Goal: Transaction & Acquisition: Purchase product/service

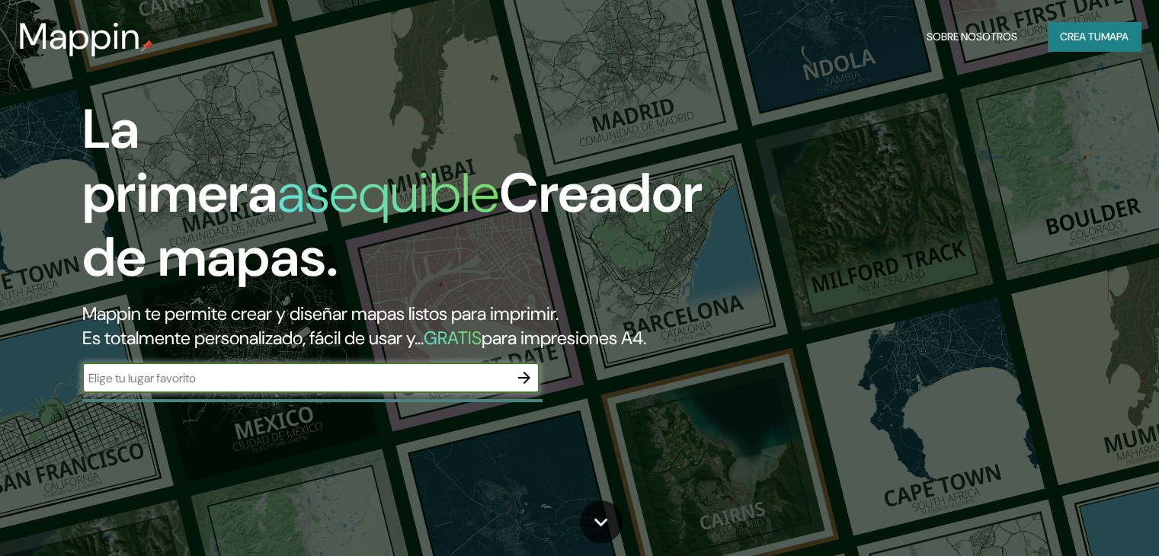
click at [216, 393] on div "​" at bounding box center [310, 378] width 457 height 30
click at [448, 387] on input "[PERSON_NAME]" at bounding box center [295, 378] width 427 height 18
drag, startPoint x: 436, startPoint y: 404, endPoint x: 0, endPoint y: 395, distance: 435.8
click at [0, 395] on div "La primera asequible Creador de mapas. Mappin te permite crear y diseñar mapas …" at bounding box center [579, 278] width 1159 height 556
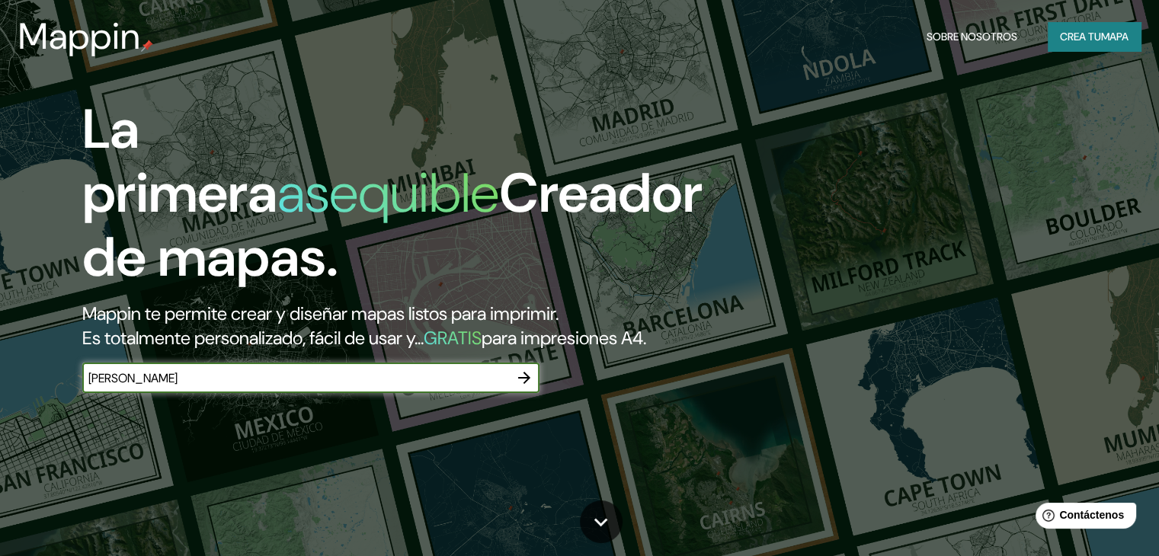
paste input "[STREET_ADDRESS][DATE][PERSON_NAME]"
type input "[PERSON_NAME][STREET_ADDRESS][DATE][PERSON_NAME]"
click at [524, 387] on icon "button" at bounding box center [524, 378] width 18 height 18
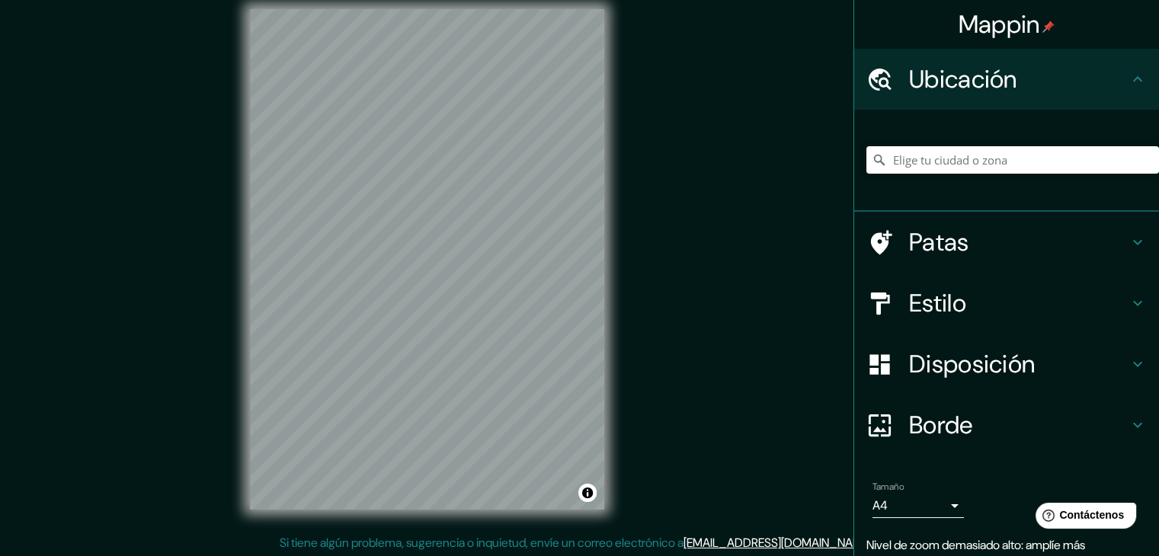
scroll to position [18, 0]
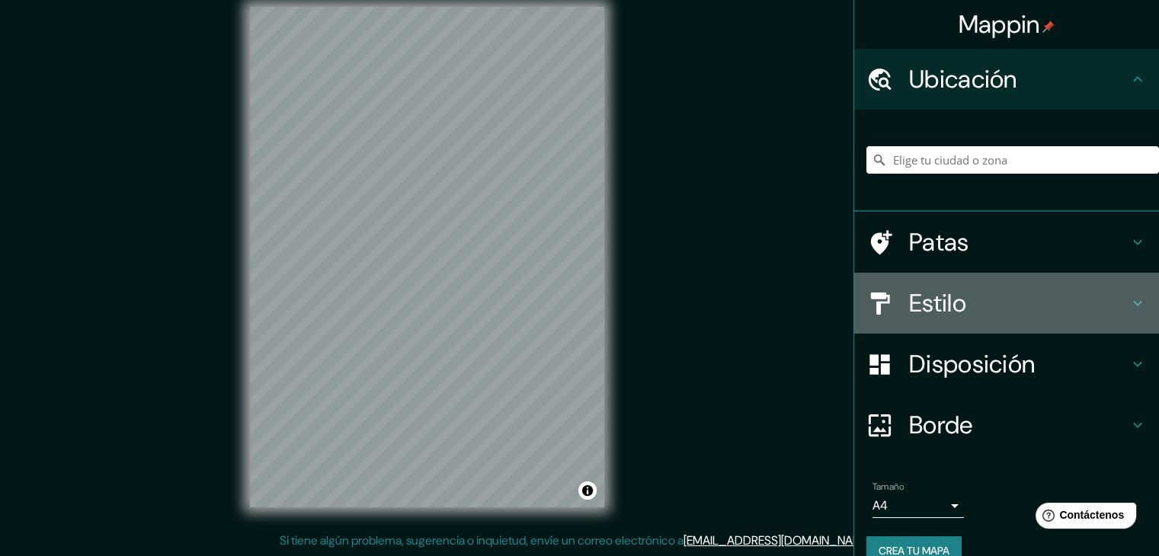
click at [1117, 316] on div "Estilo" at bounding box center [1006, 303] width 305 height 61
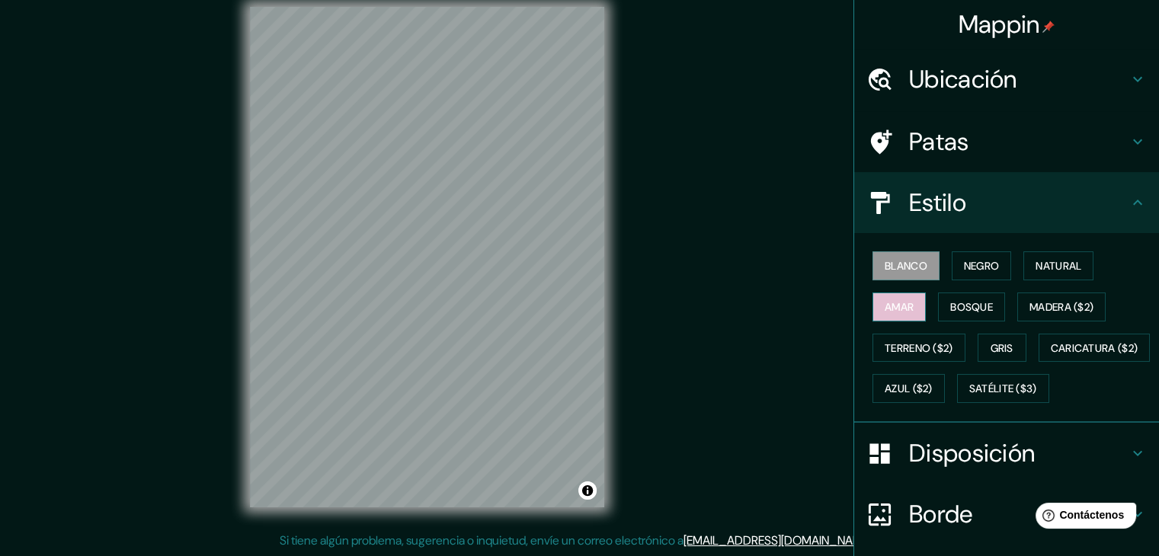
click at [912, 308] on button "Amar" at bounding box center [898, 306] width 53 height 29
click at [987, 261] on font "Negro" at bounding box center [982, 266] width 36 height 14
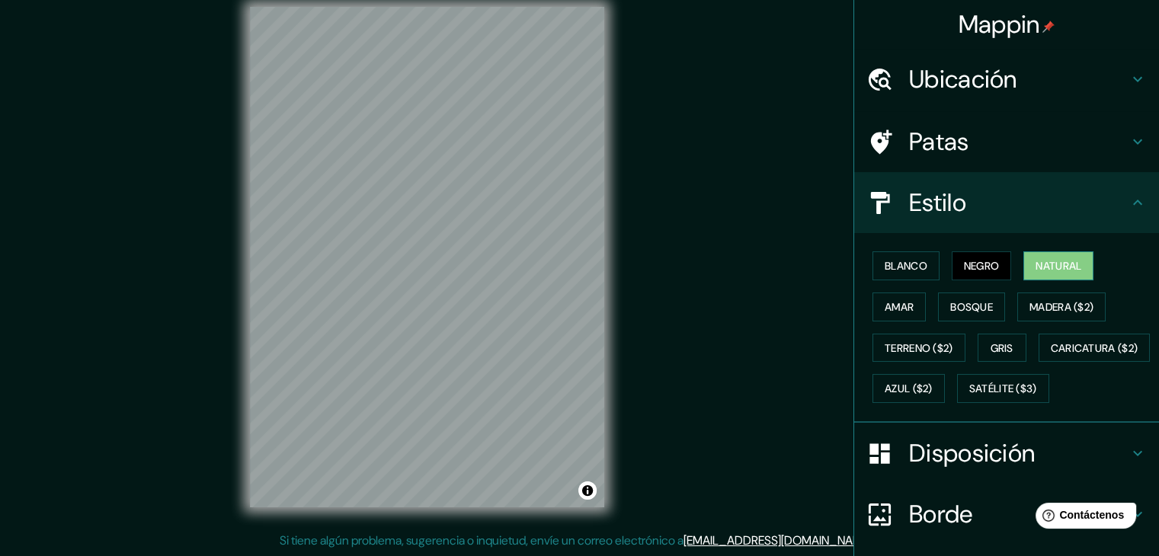
click at [1053, 268] on font "Natural" at bounding box center [1058, 266] width 46 height 14
click at [979, 297] on font "Bosque" at bounding box center [971, 307] width 43 height 20
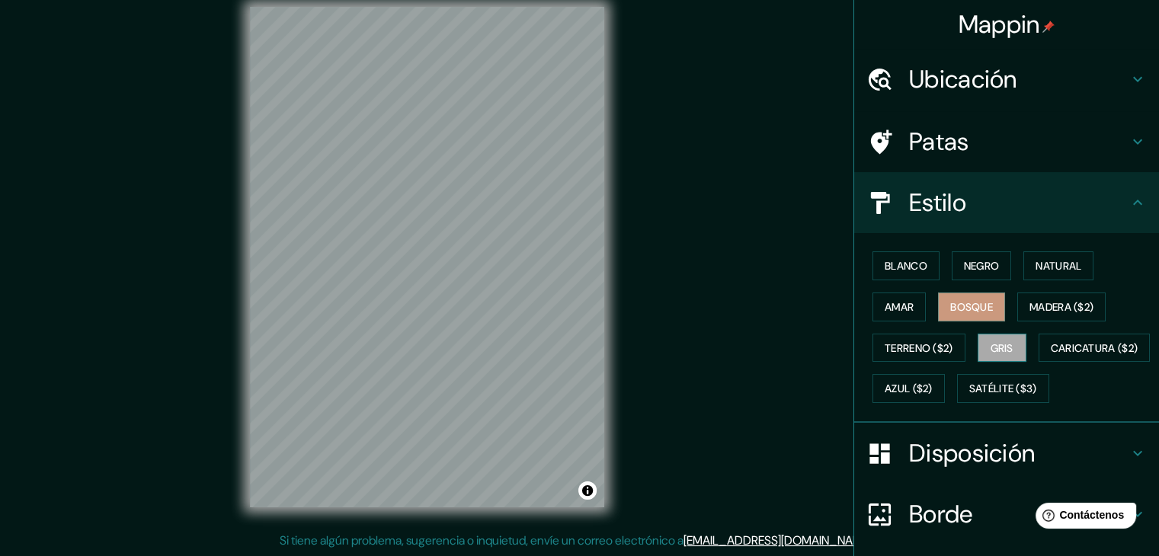
click at [990, 341] on font "Gris" at bounding box center [1001, 348] width 23 height 14
click at [905, 278] on button "Blanco" at bounding box center [905, 265] width 67 height 29
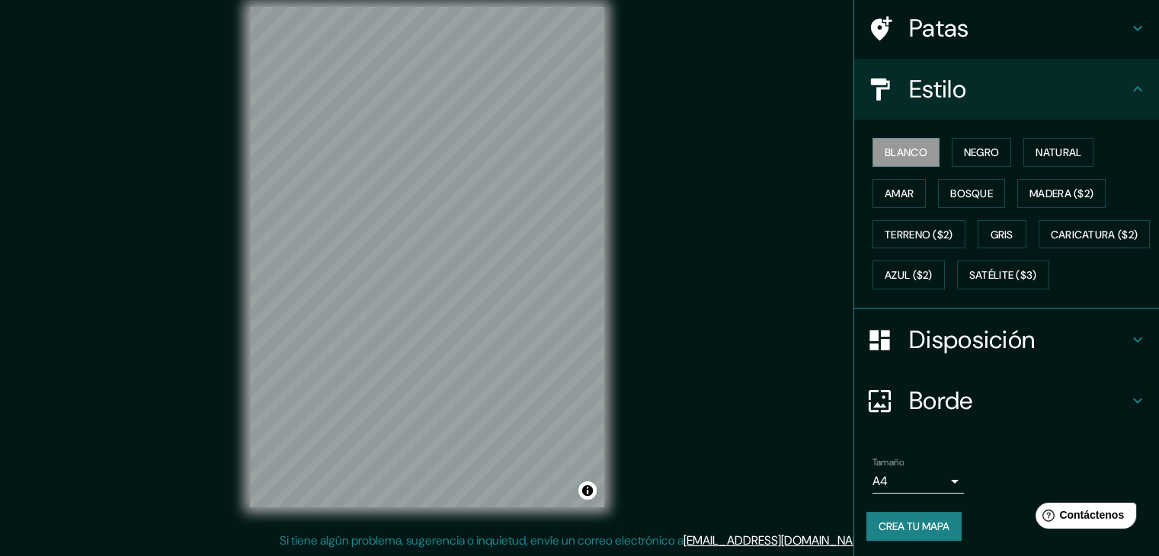
scroll to position [152, 0]
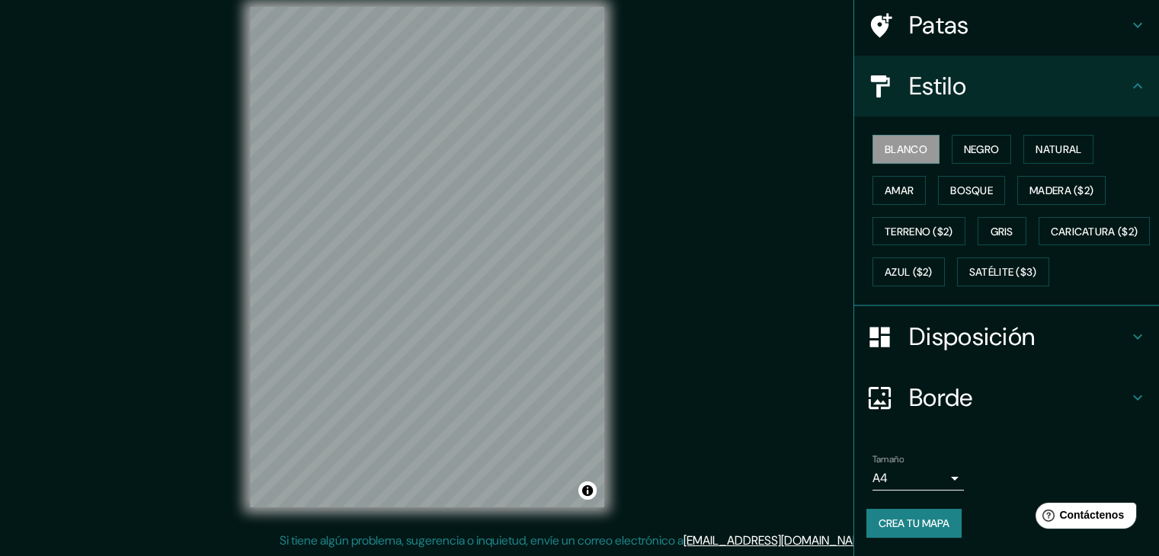
click at [958, 375] on div "Borde" at bounding box center [1006, 397] width 305 height 61
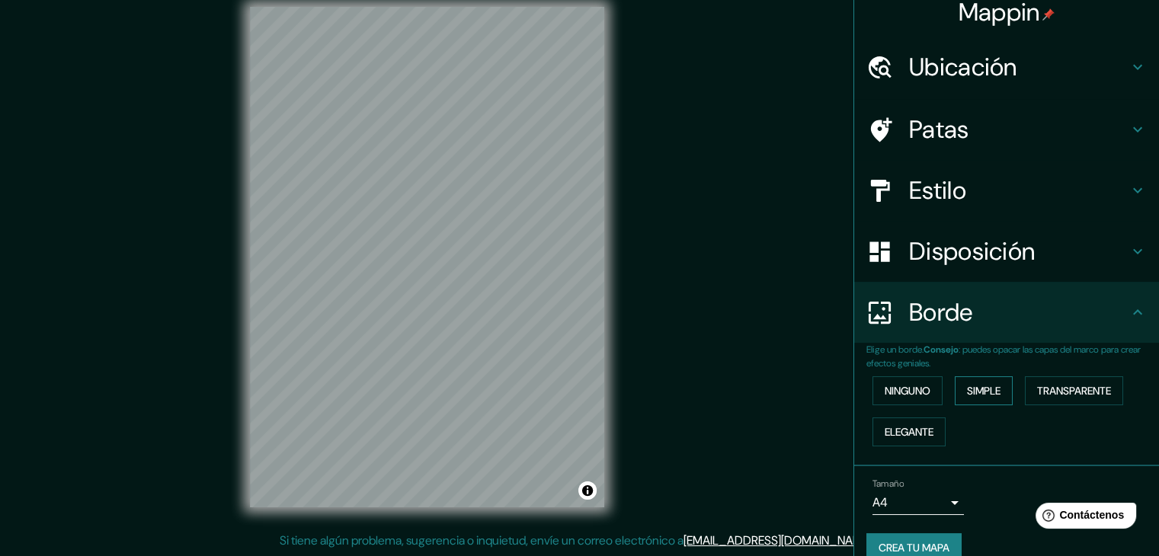
scroll to position [0, 0]
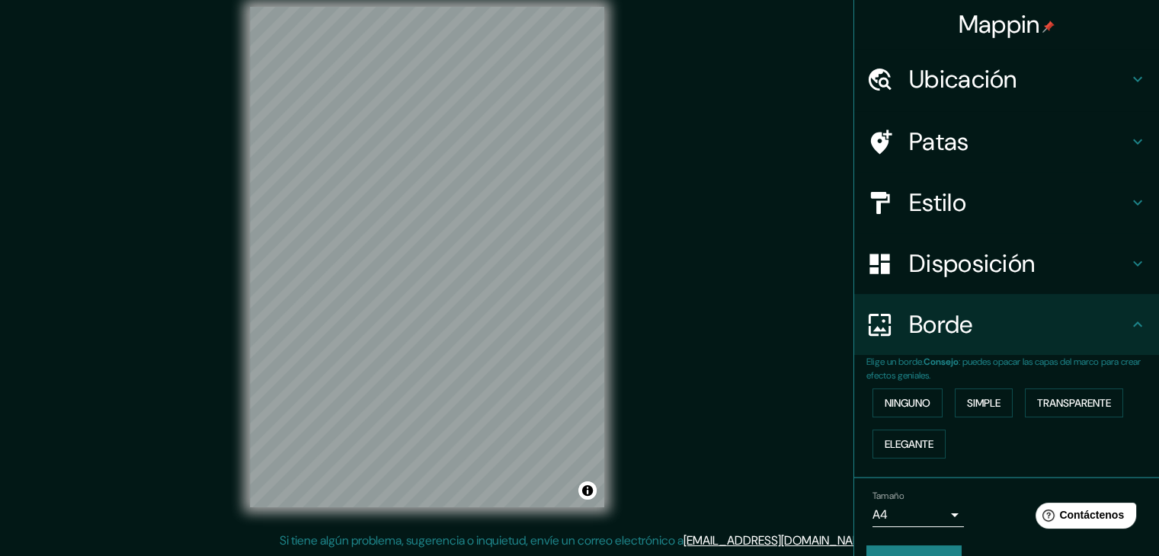
click at [971, 176] on div "Estilo" at bounding box center [1006, 202] width 305 height 61
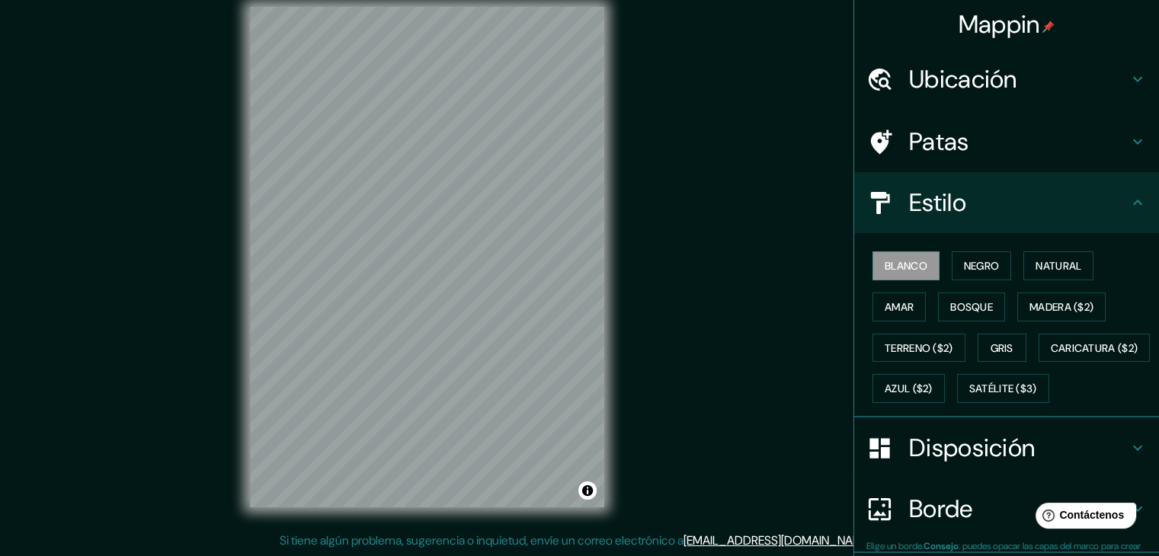
click at [972, 158] on div "Patas" at bounding box center [1006, 141] width 305 height 61
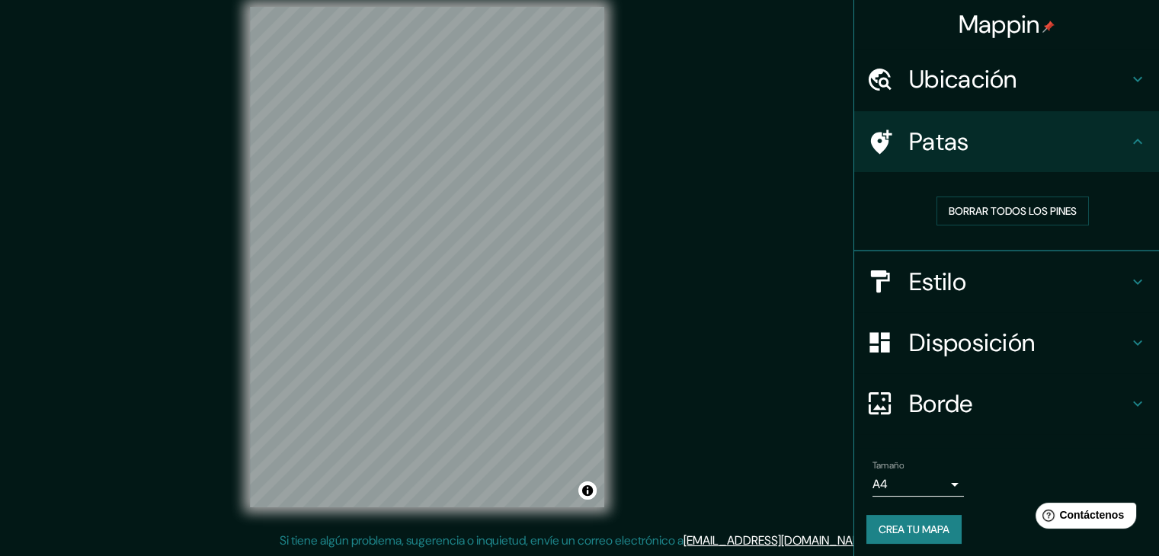
scroll to position [4, 0]
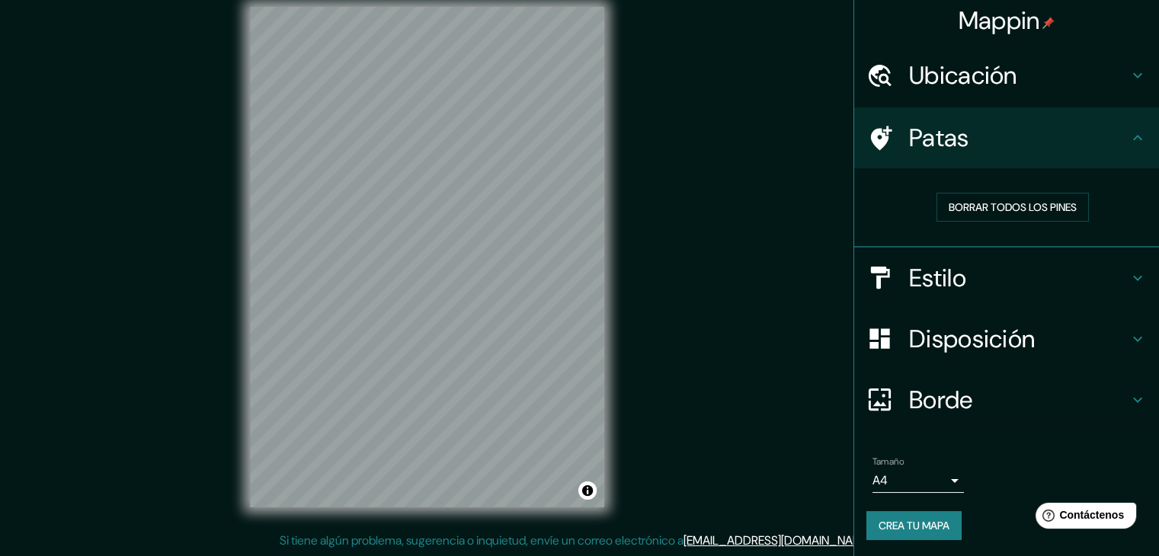
click at [960, 291] on h4 "Estilo" at bounding box center [1018, 278] width 219 height 30
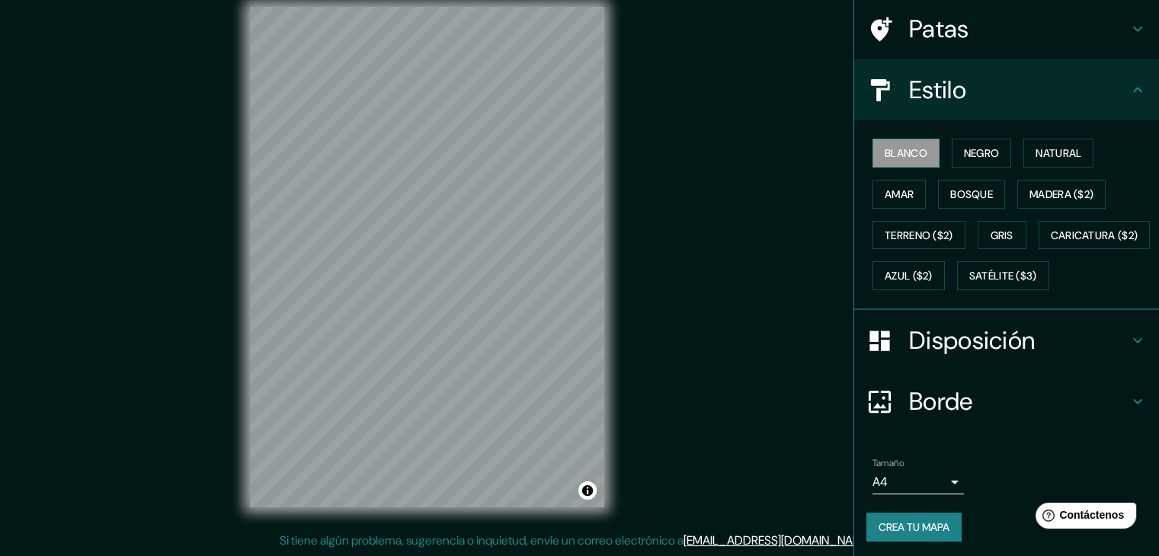
scroll to position [154, 0]
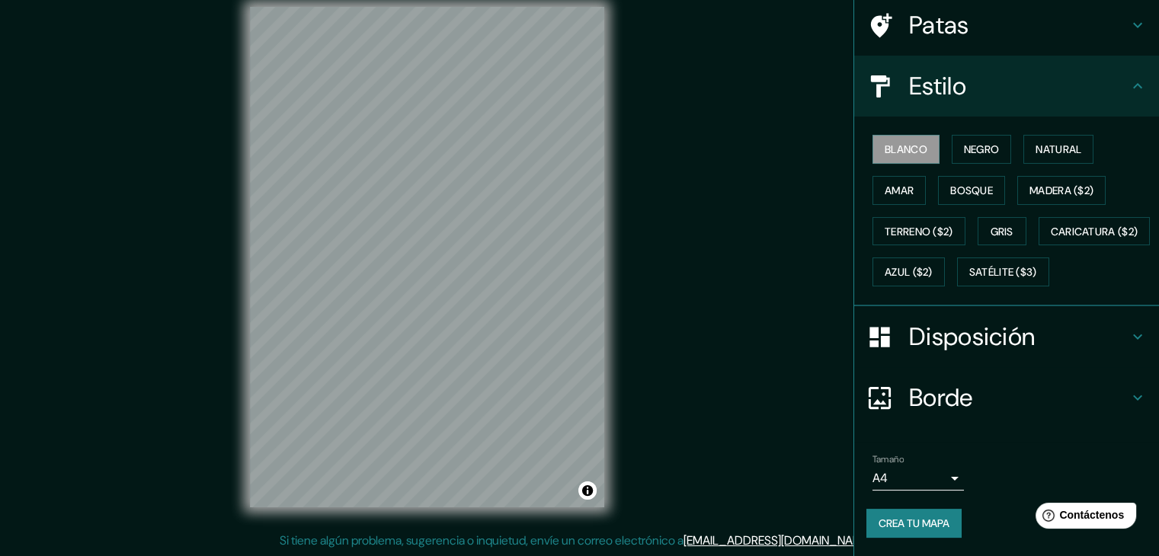
click at [1047, 380] on div "Borde" at bounding box center [1006, 397] width 305 height 61
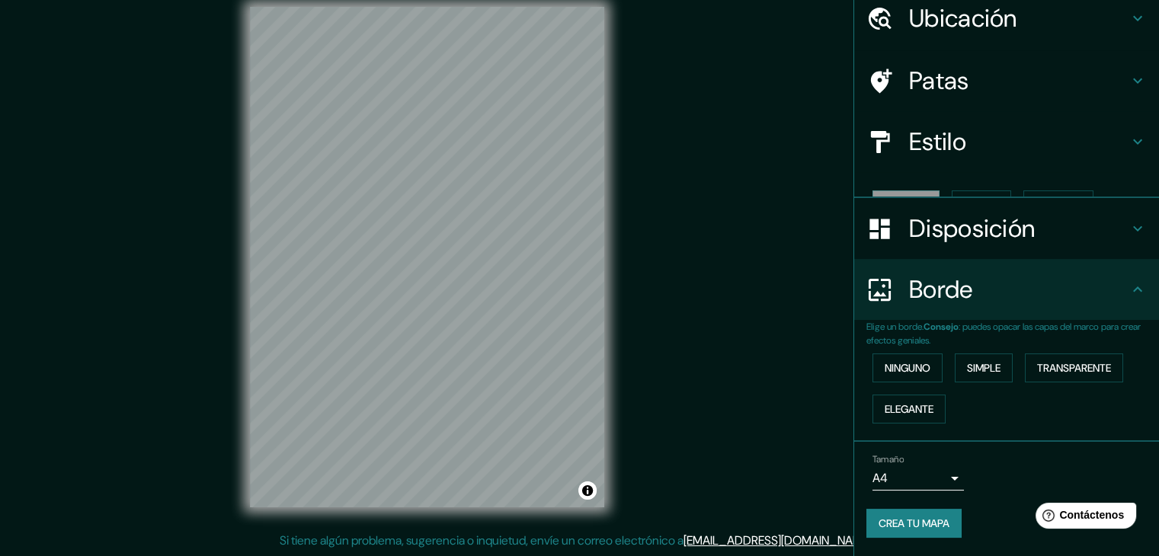
scroll to position [34, 0]
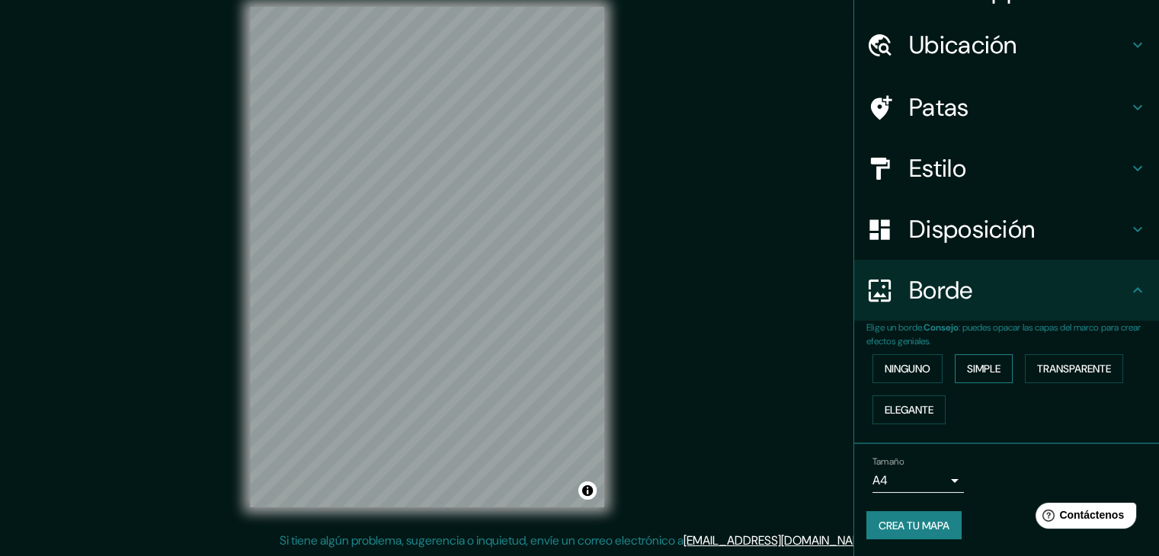
click at [967, 366] on font "Simple" at bounding box center [984, 369] width 34 height 14
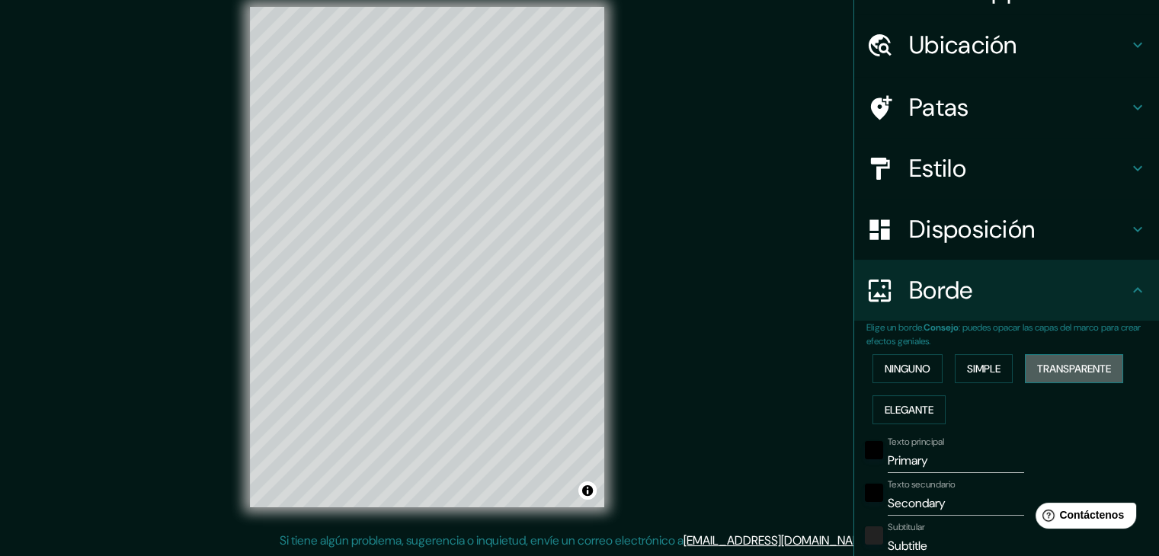
click at [1048, 365] on font "Transparente" at bounding box center [1074, 369] width 74 height 14
click at [919, 366] on font "Ninguno" at bounding box center [907, 369] width 46 height 14
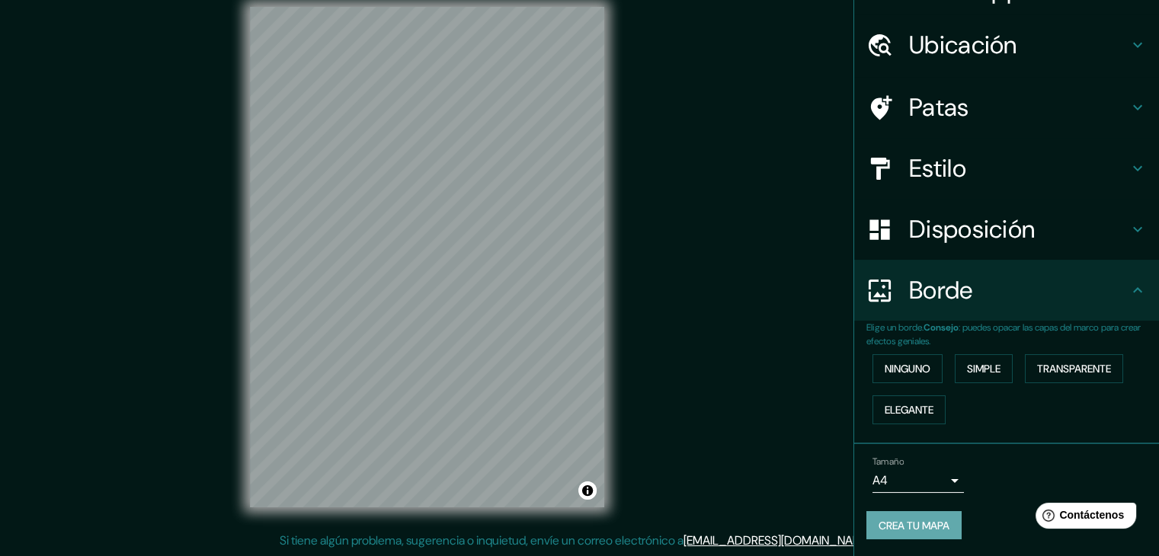
click at [928, 525] on font "Crea tu mapa" at bounding box center [913, 526] width 71 height 14
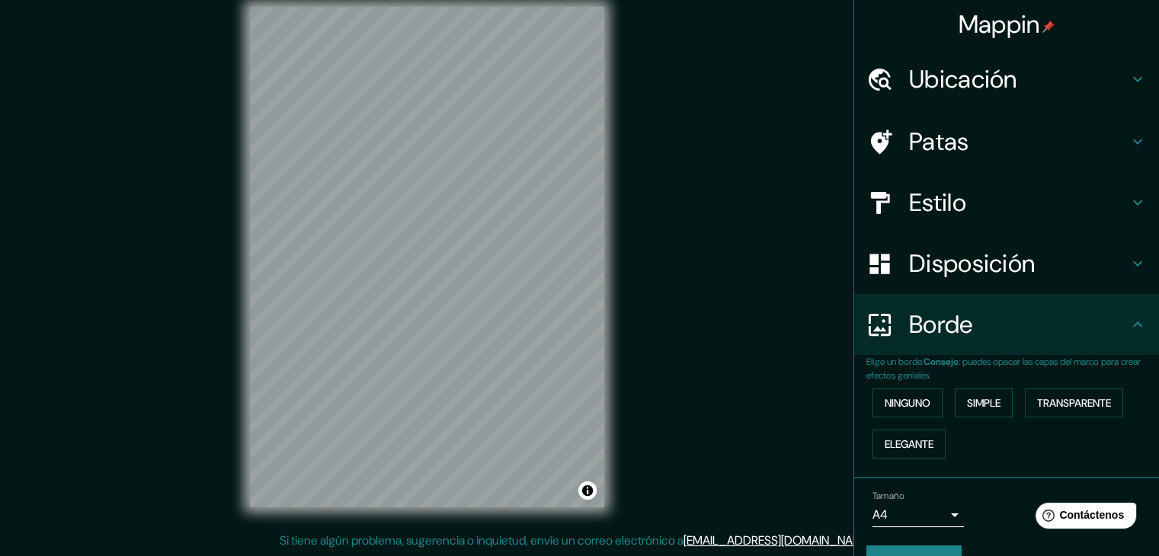
click at [967, 88] on font "Ubicación" at bounding box center [963, 79] width 108 height 32
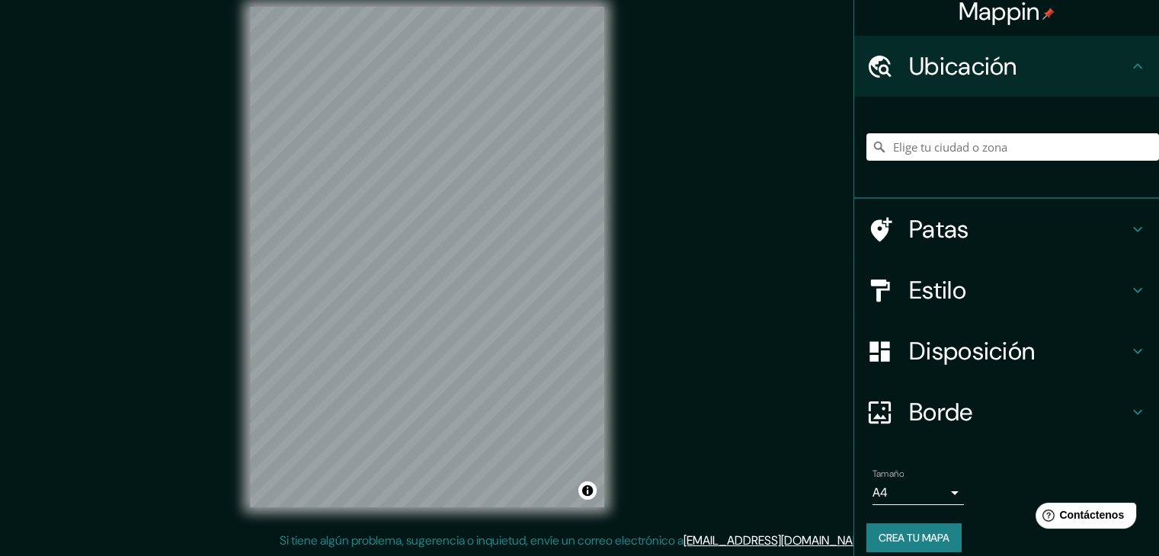
scroll to position [27, 0]
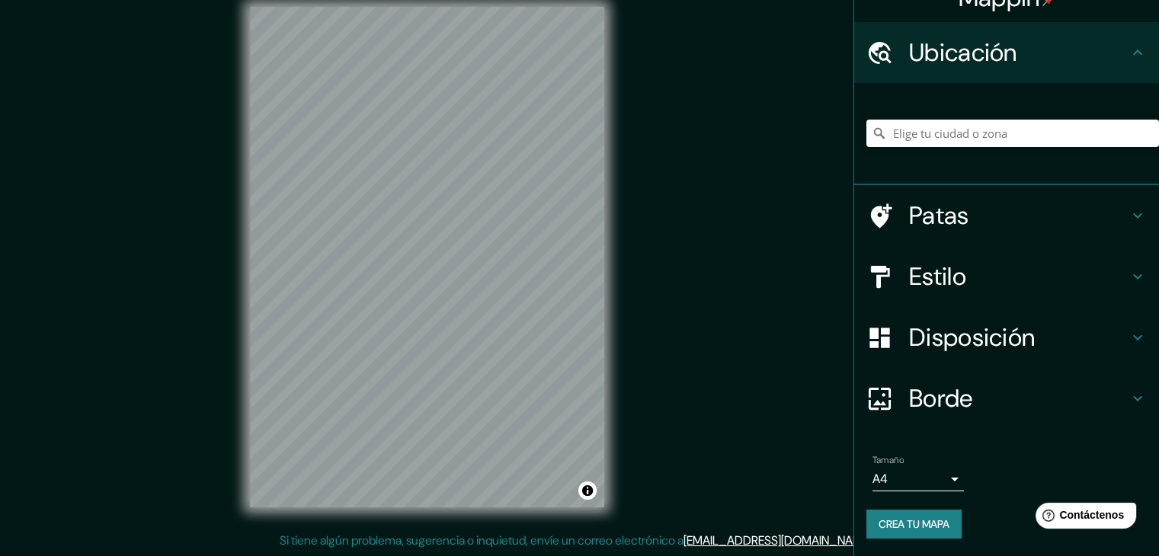
click at [922, 520] on font "Crea tu mapa" at bounding box center [913, 524] width 71 height 14
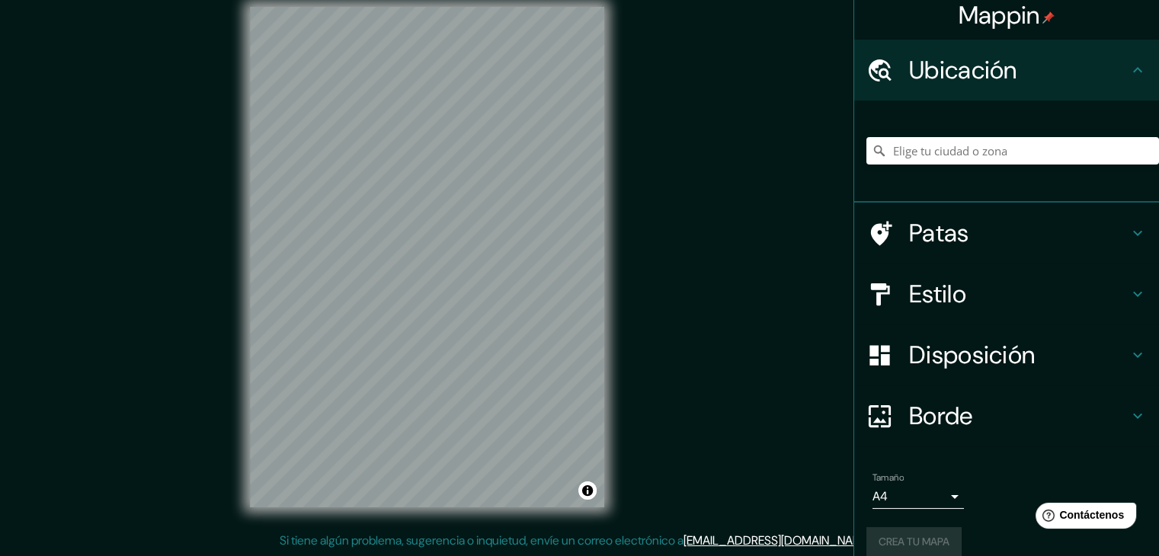
scroll to position [0, 0]
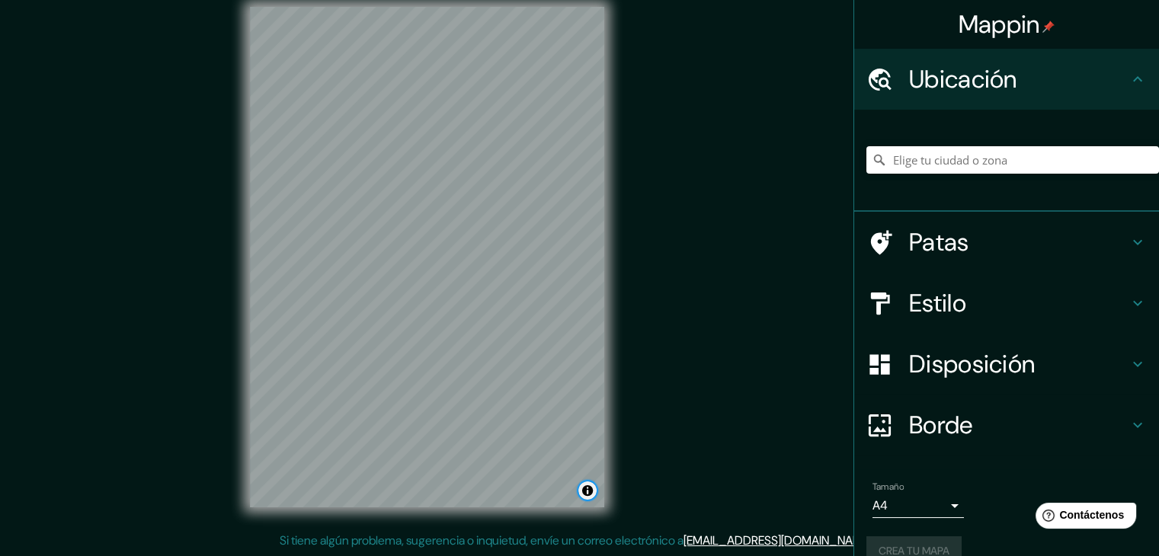
click at [583, 491] on button "Activar o desactivar atribución" at bounding box center [587, 490] width 18 height 18
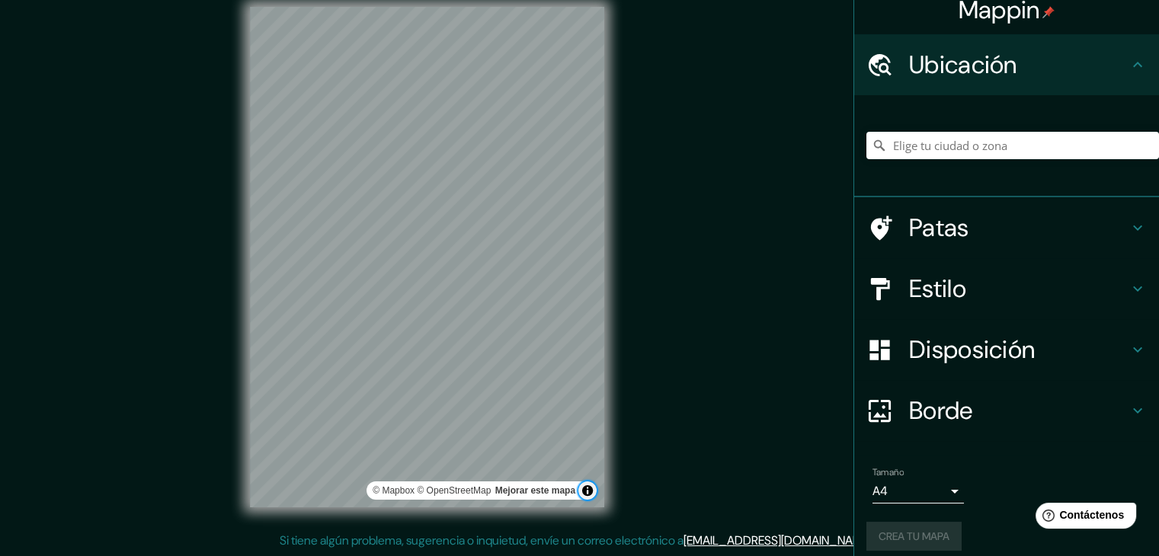
scroll to position [27, 0]
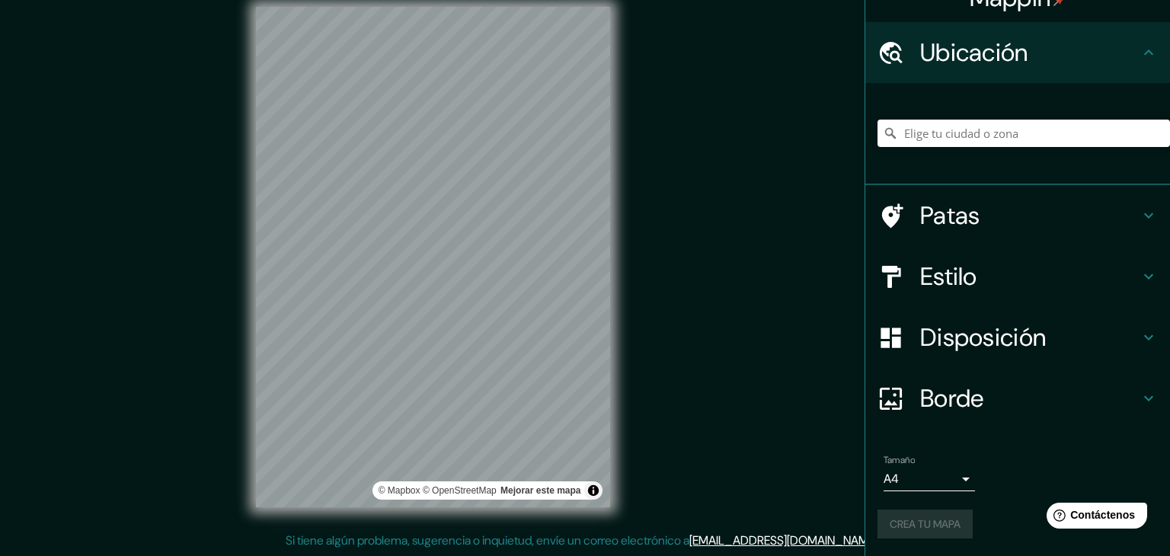
click at [933, 478] on body "Mappin Ubicación Patas Estilo Disposición Borde Elige un borde. Consejo : puede…" at bounding box center [585, 260] width 1170 height 556
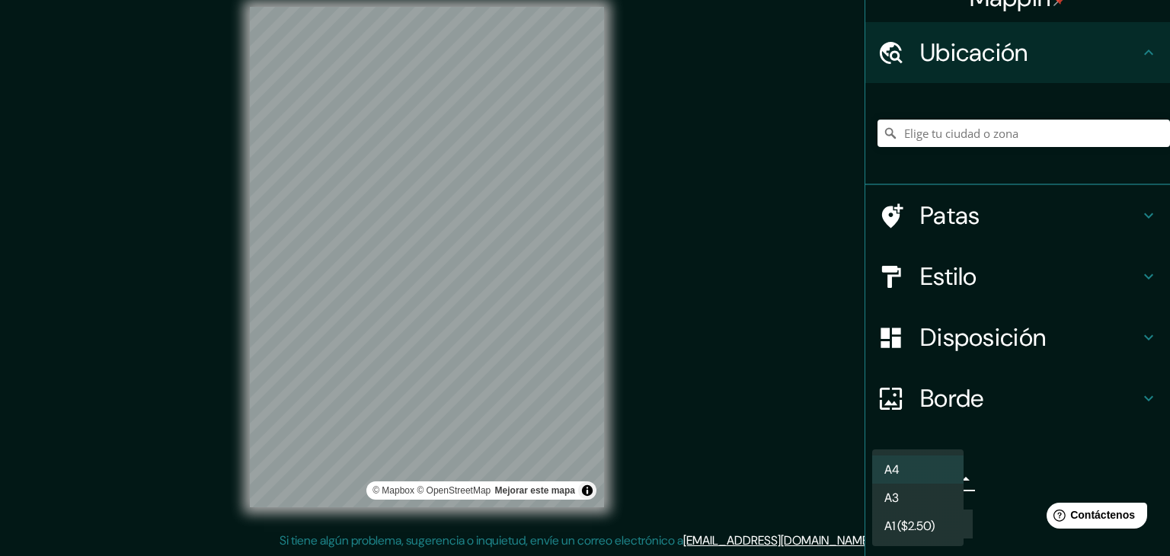
click at [913, 462] on li "A4" at bounding box center [917, 469] width 91 height 28
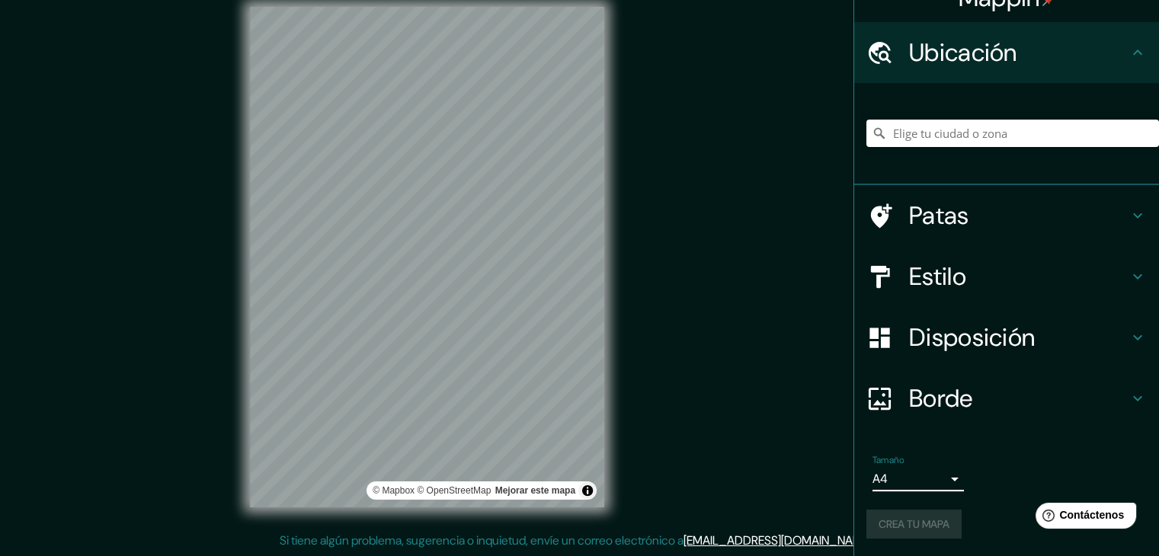
click at [1013, 443] on li "Tamaño A4 single Crea tu mapa" at bounding box center [1006, 500] width 305 height 114
click at [941, 518] on div "Crea tu mapa" at bounding box center [1006, 524] width 280 height 29
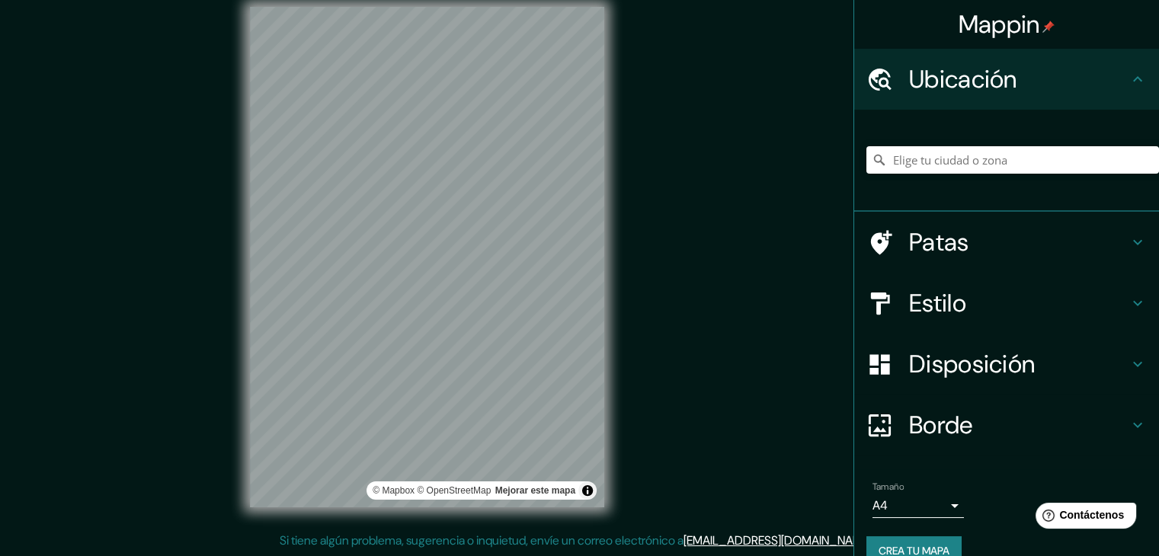
scroll to position [0, 0]
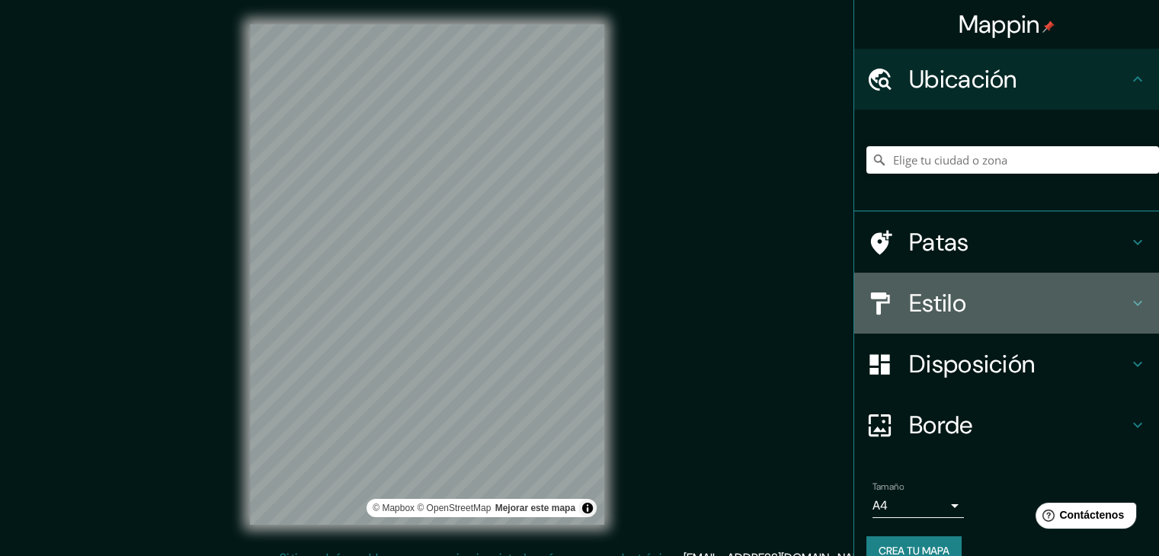
click at [1111, 321] on div "Estilo" at bounding box center [1006, 303] width 305 height 61
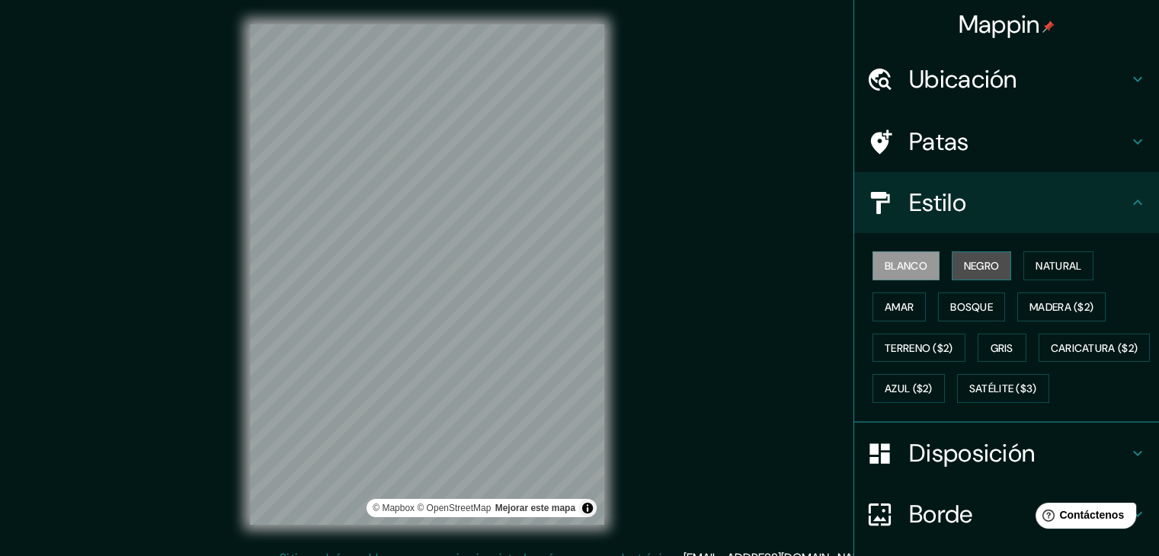
click at [990, 259] on font "Negro" at bounding box center [982, 266] width 36 height 14
click at [890, 272] on font "Blanco" at bounding box center [905, 266] width 43 height 20
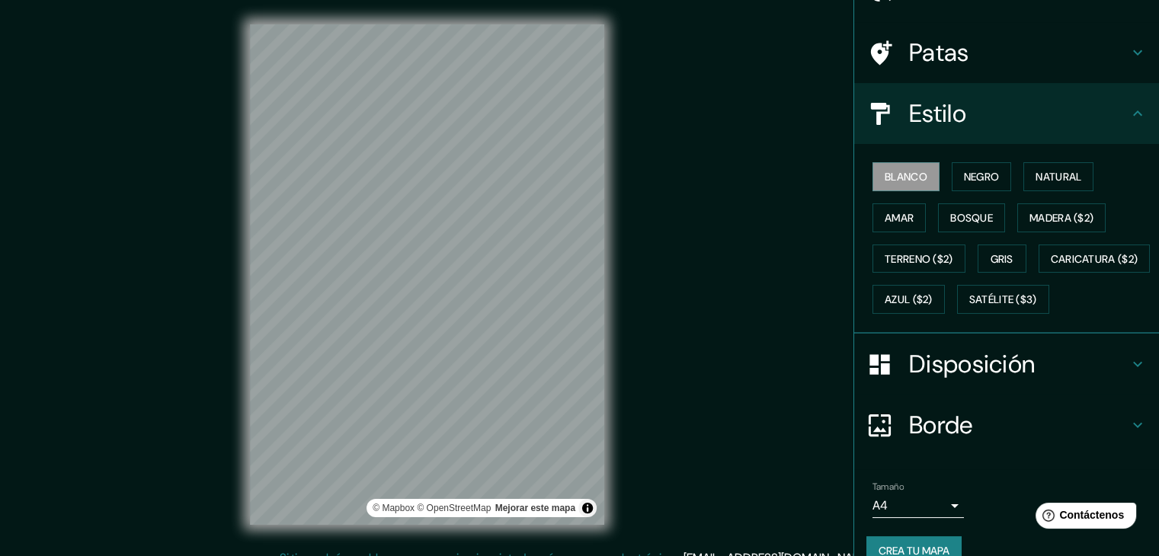
scroll to position [154, 0]
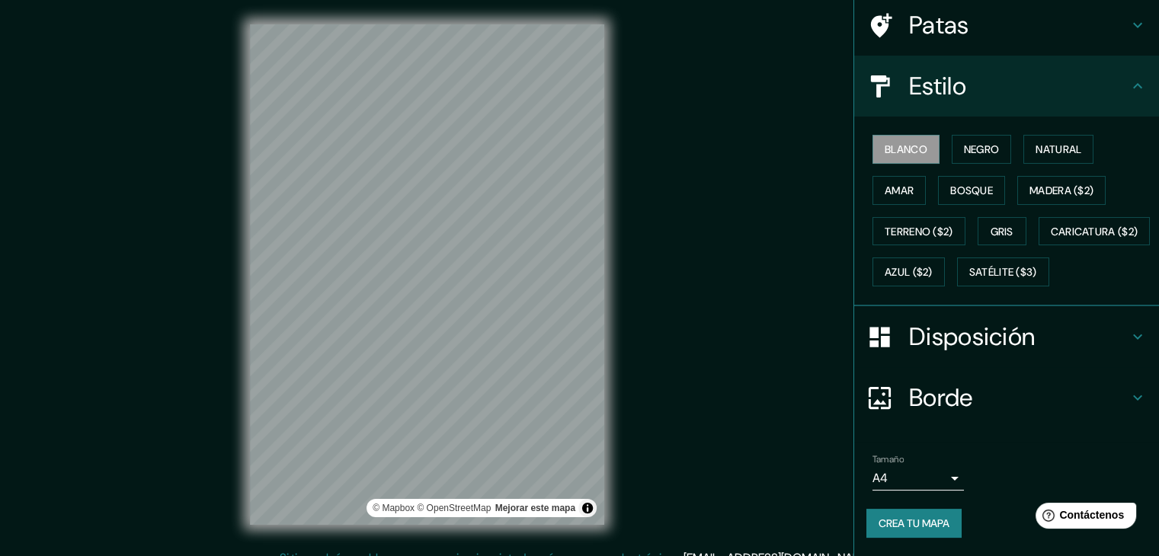
click at [899, 517] on font "Crea tu mapa" at bounding box center [913, 523] width 71 height 14
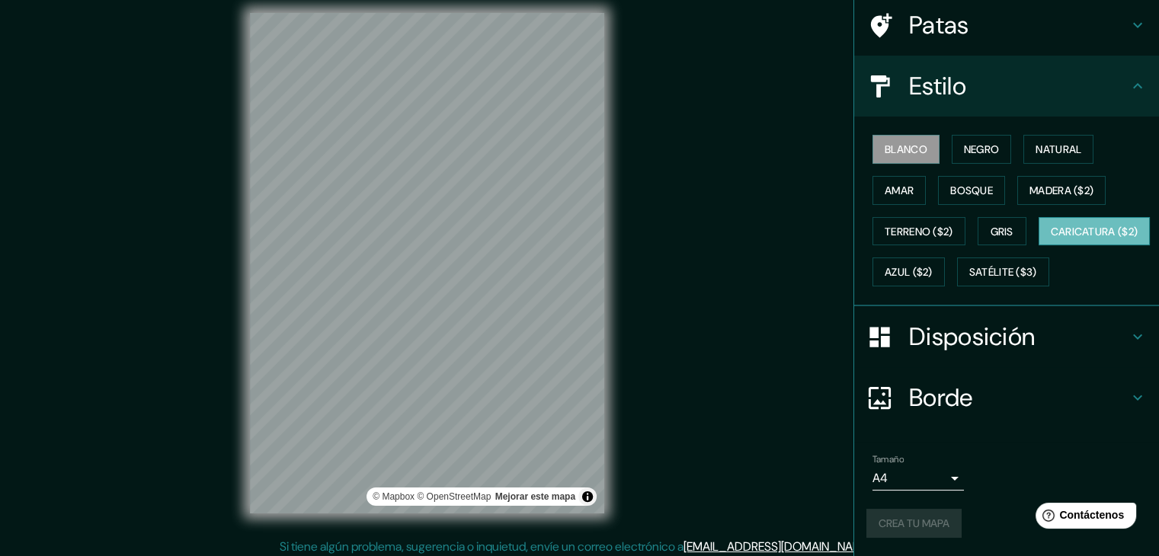
scroll to position [18, 0]
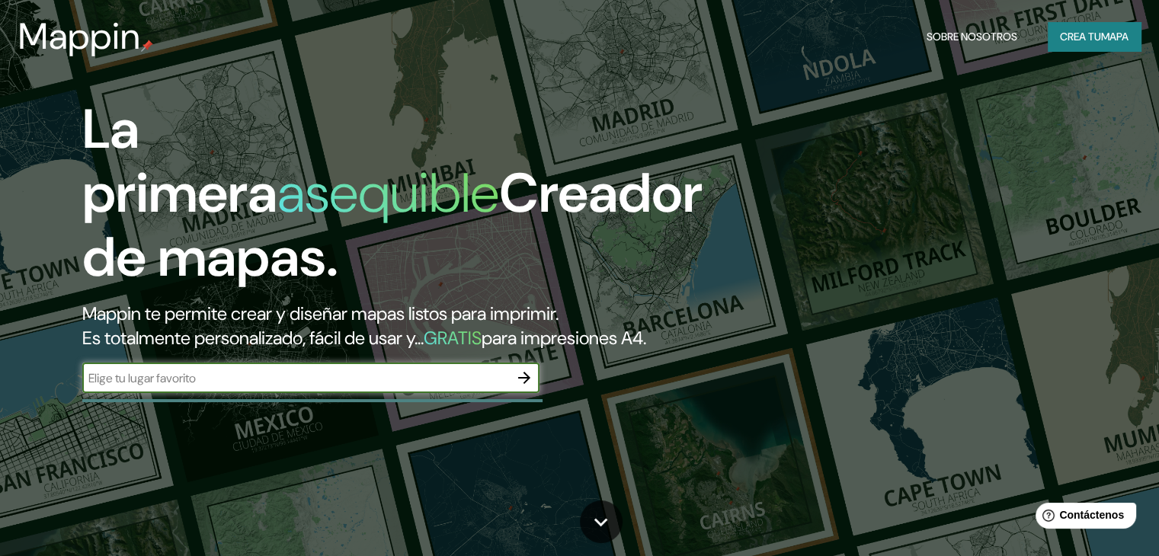
click at [1101, 25] on button "Crea tu mapa" at bounding box center [1093, 36] width 93 height 29
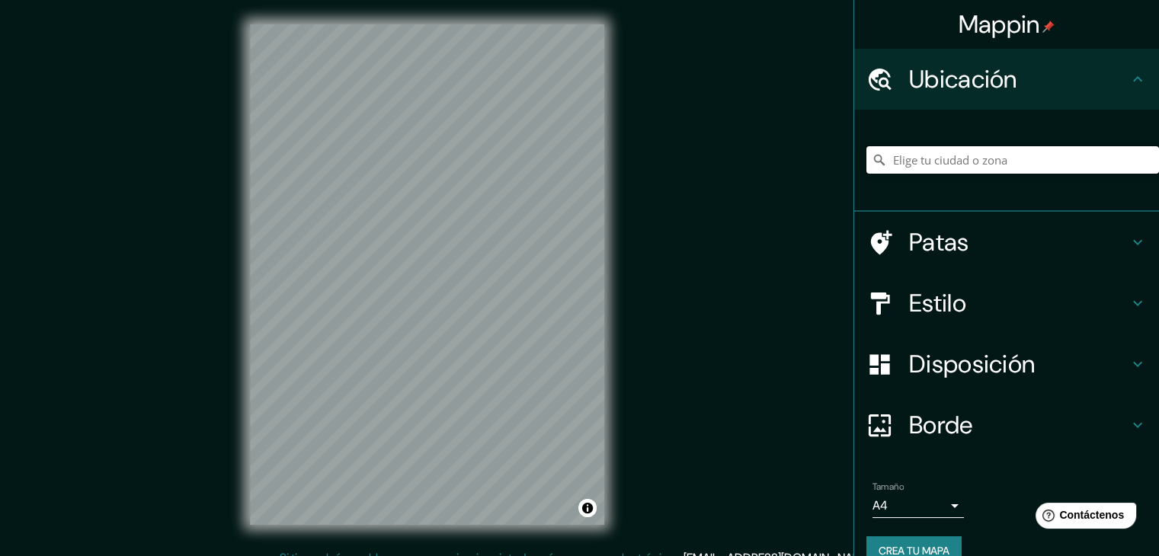
click at [926, 164] on input "Elige tu ciudad o zona" at bounding box center [1012, 159] width 292 height 27
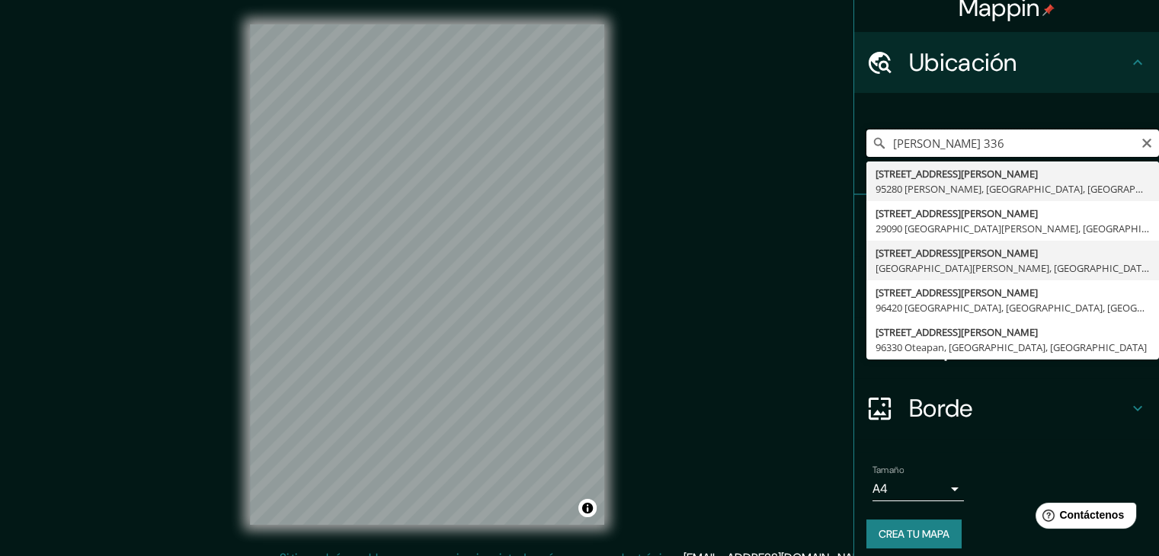
scroll to position [27, 0]
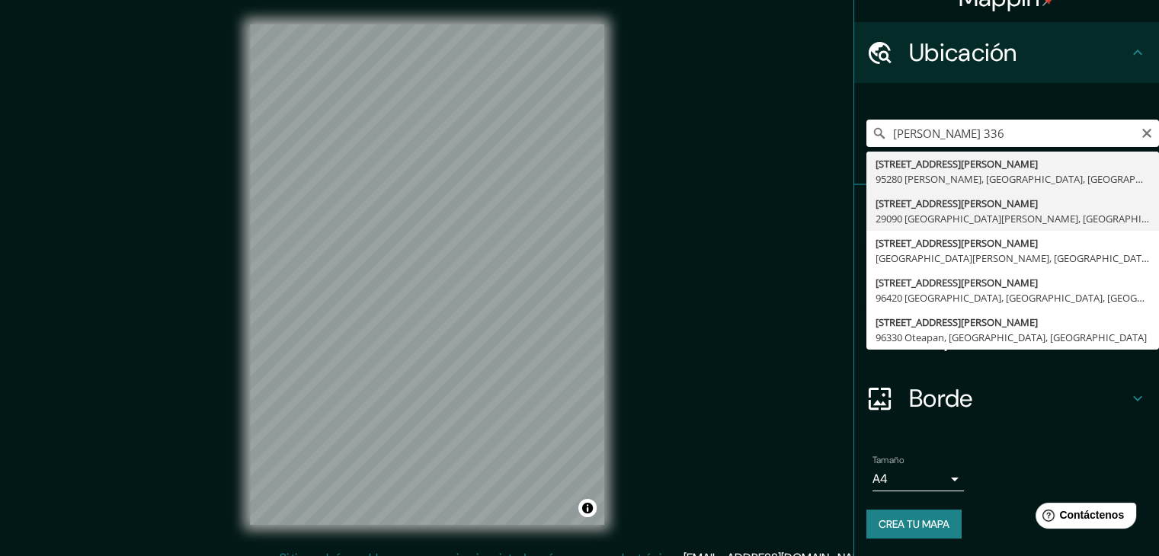
type input "Calle Pino Suárez 336, 29090 Tuxtla Gutiérrez, Chiapas, México"
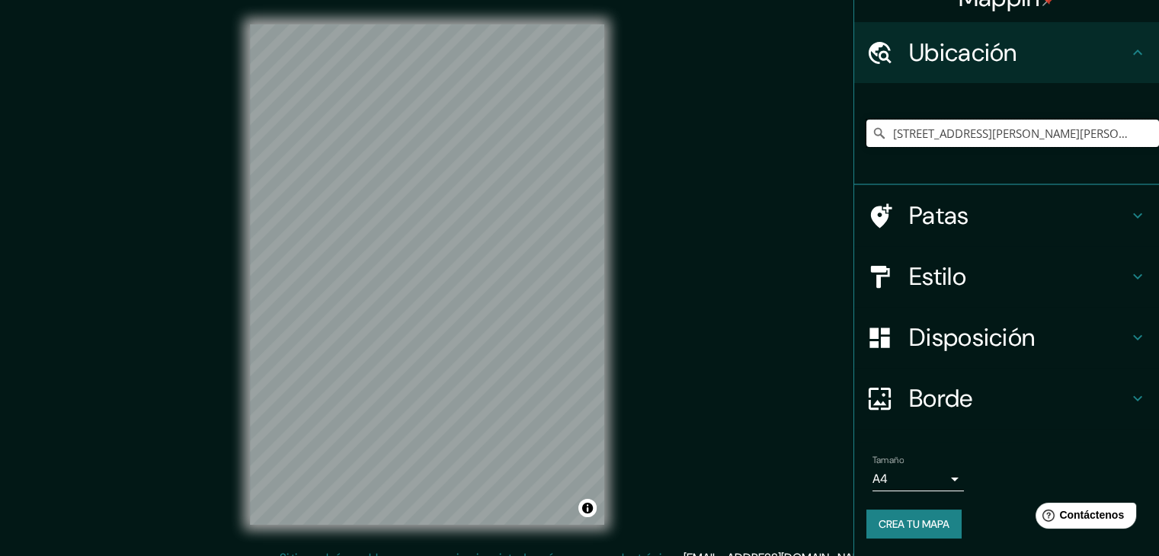
scroll to position [0, 0]
click at [901, 502] on div "Tamaño A4 single Crea tu mapa" at bounding box center [1006, 500] width 280 height 102
click at [909, 515] on font "Crea tu mapa" at bounding box center [913, 524] width 71 height 20
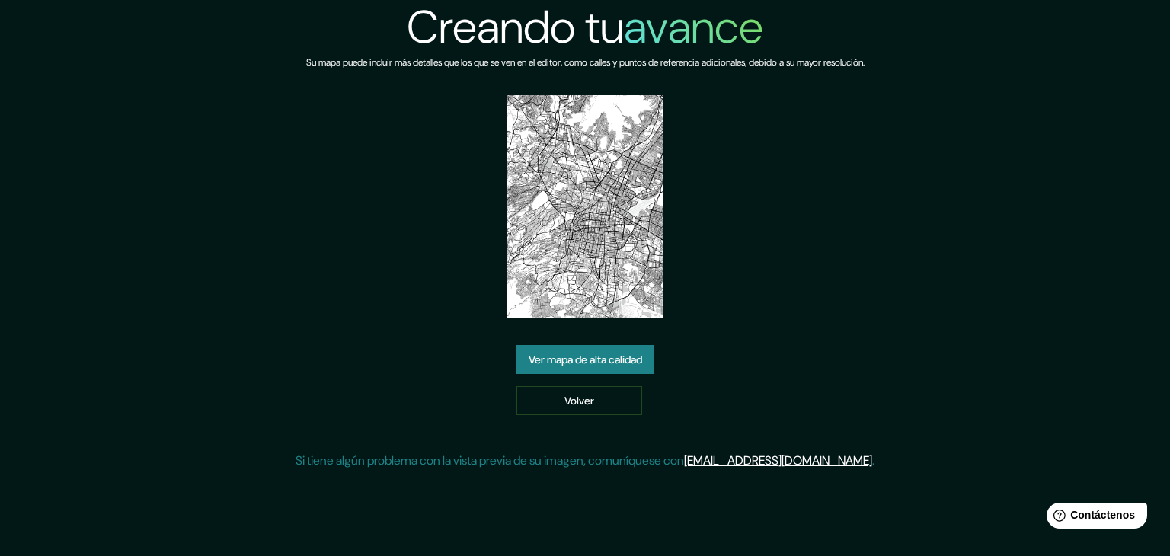
click at [613, 363] on font "Ver mapa de alta calidad" at bounding box center [585, 360] width 113 height 14
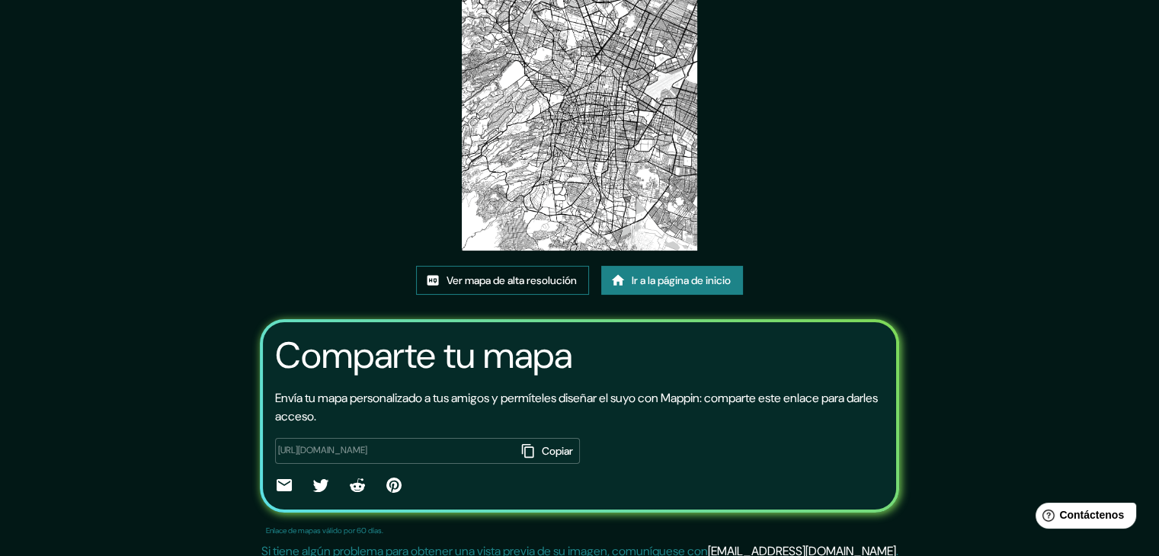
scroll to position [160, 0]
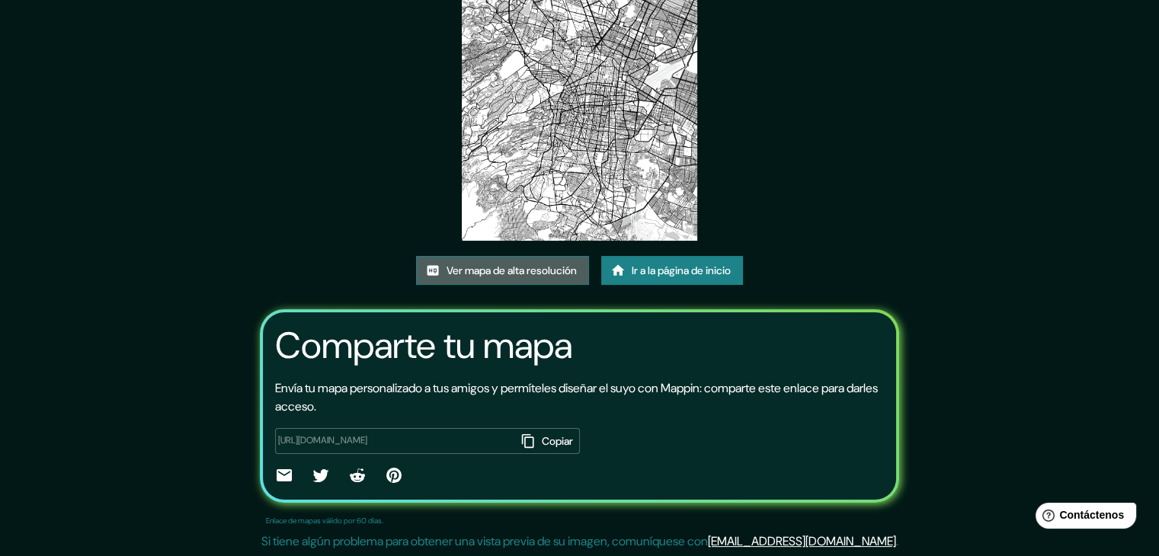
click at [532, 275] on font "Ver mapa de alta resolución" at bounding box center [511, 271] width 130 height 14
